Goal: Task Accomplishment & Management: Use online tool/utility

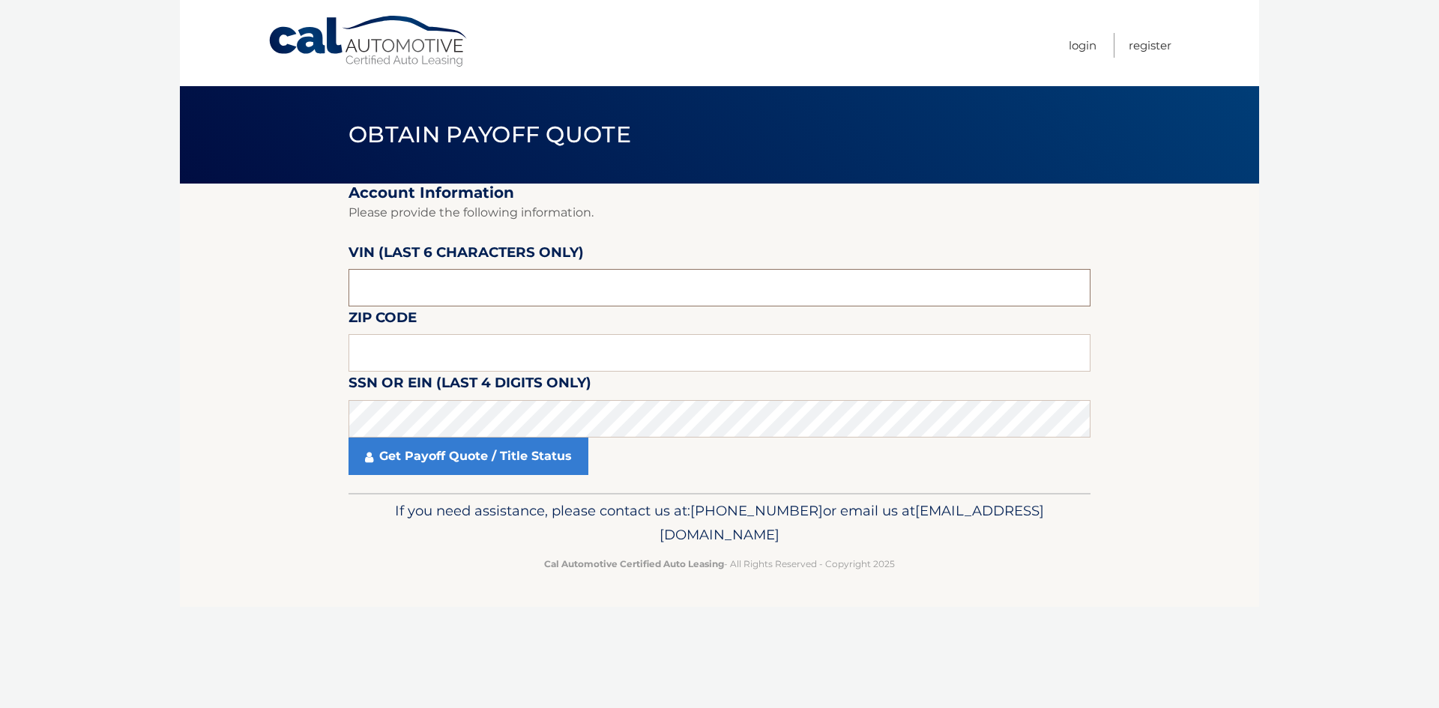
click at [432, 286] on input "text" at bounding box center [720, 287] width 742 height 37
paste input "208281"
type input "208281"
click at [409, 358] on input "text" at bounding box center [720, 352] width 742 height 37
type input "33993"
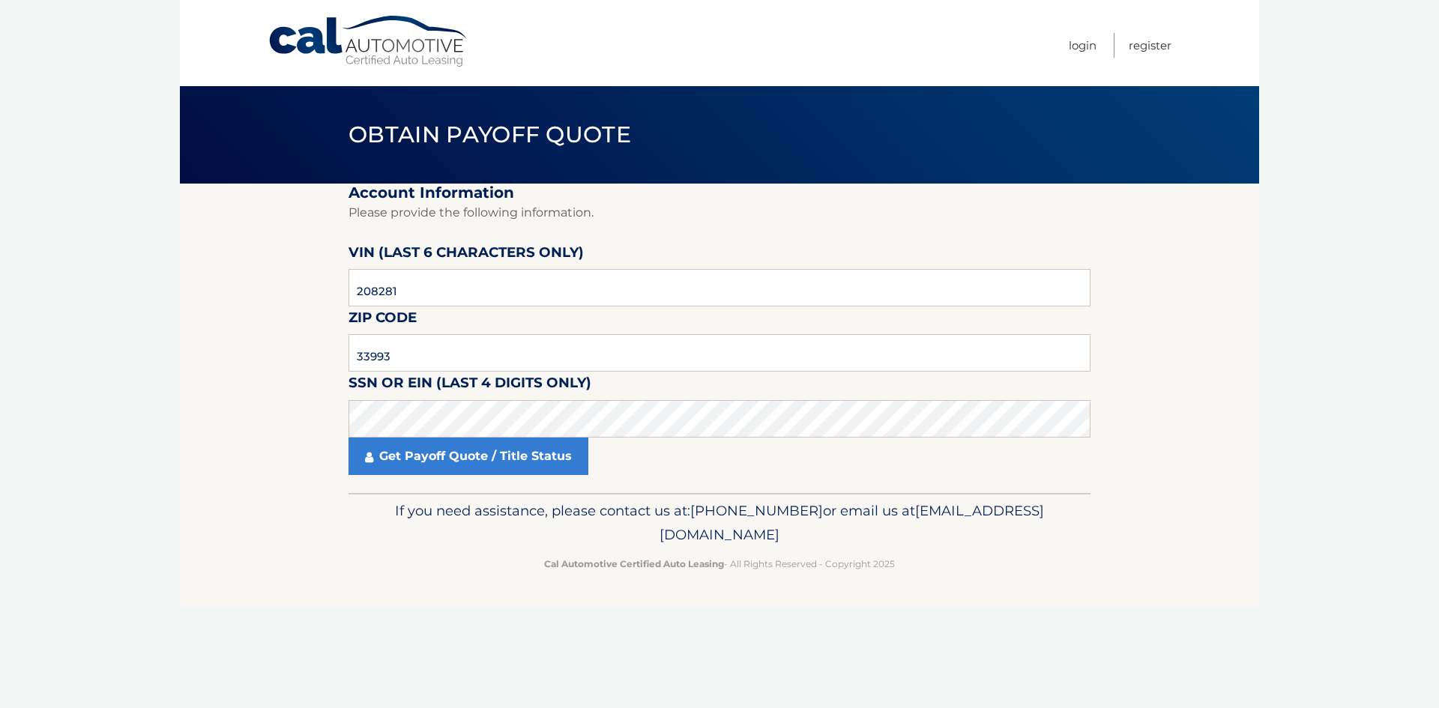
click at [275, 388] on section "Account Information Please provide the following information. [PERSON_NAME] (la…" at bounding box center [720, 339] width 1080 height 310
click at [430, 462] on link "Get Payoff Quote / Title Status" at bounding box center [469, 456] width 240 height 37
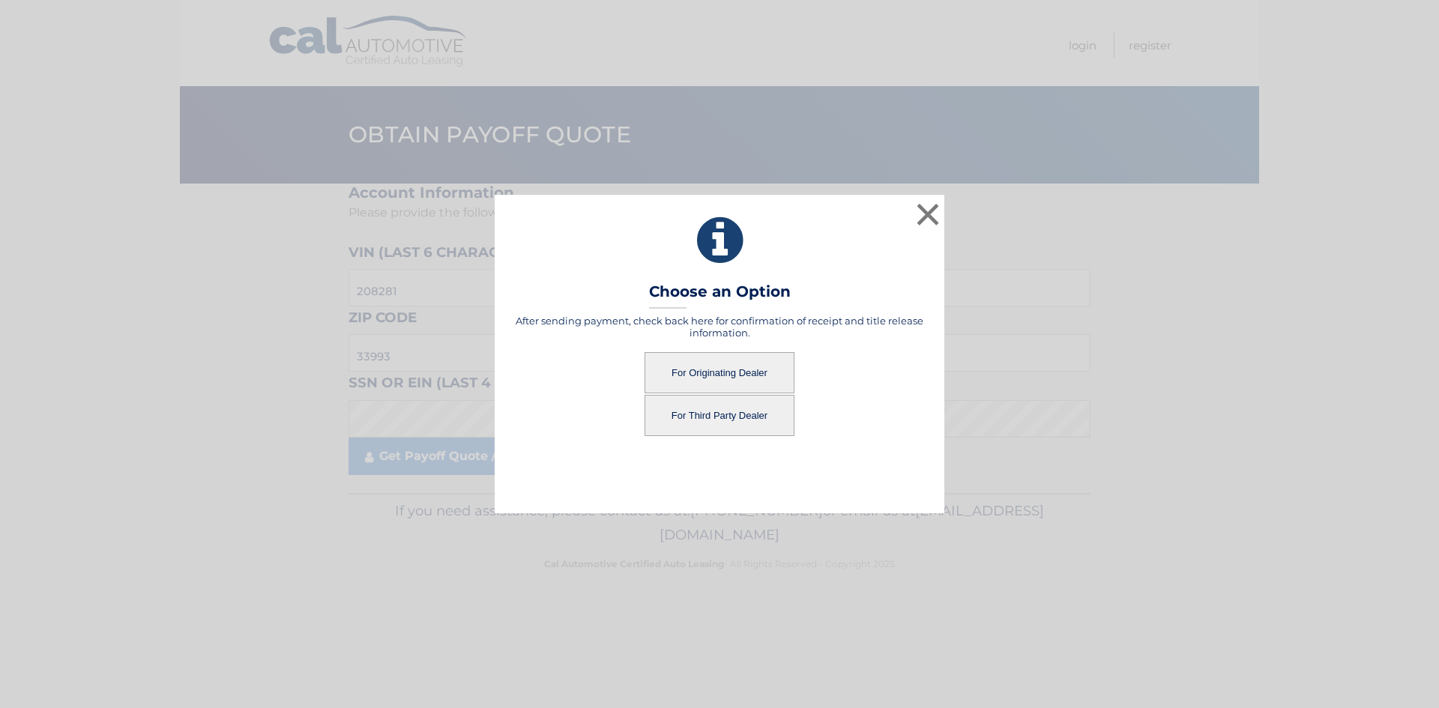
click at [716, 364] on button "For Originating Dealer" at bounding box center [720, 372] width 150 height 41
click at [720, 375] on button "For Originating Dealer" at bounding box center [720, 372] width 150 height 41
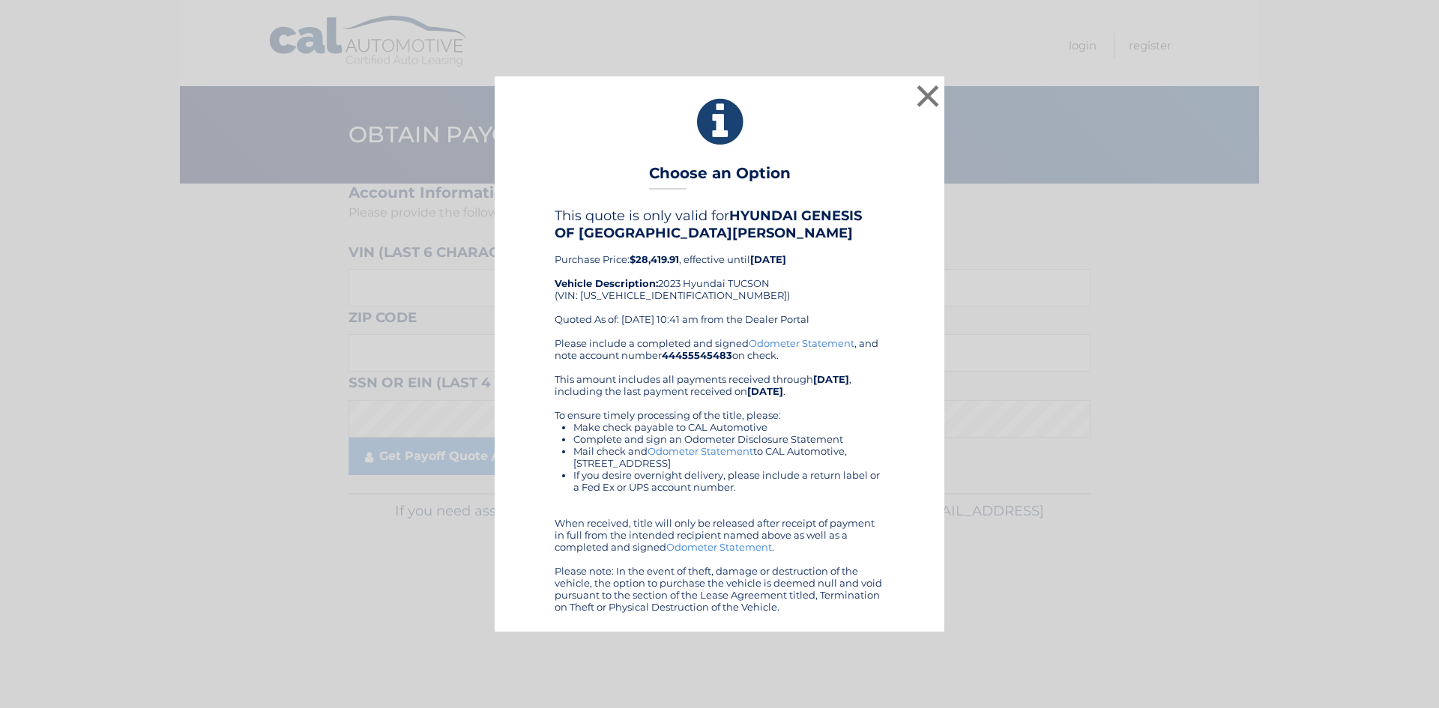
click at [657, 260] on b "$28,419.91" at bounding box center [654, 259] width 49 height 12
copy b "28,419.91"
click at [938, 100] on button "×" at bounding box center [928, 96] width 30 height 30
